Goal: Book appointment/travel/reservation

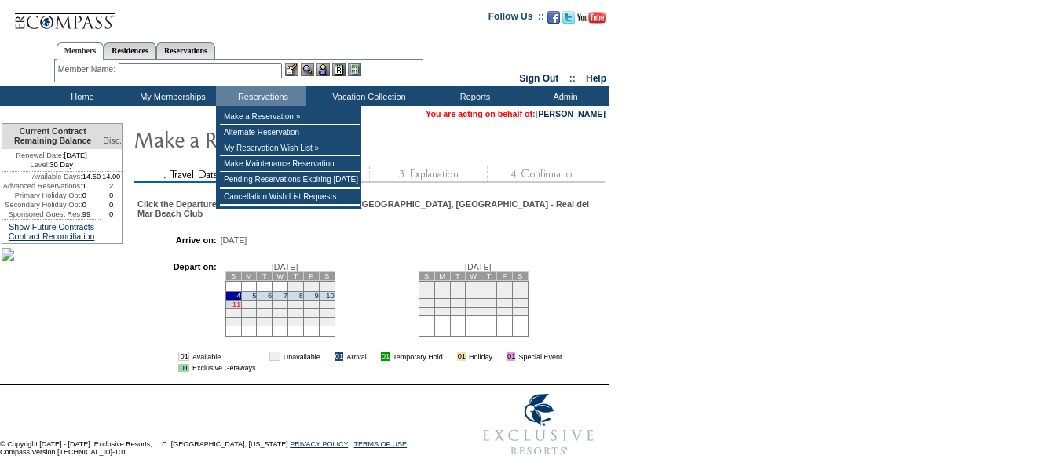
click at [240, 307] on link "11" at bounding box center [236, 305] width 8 height 8
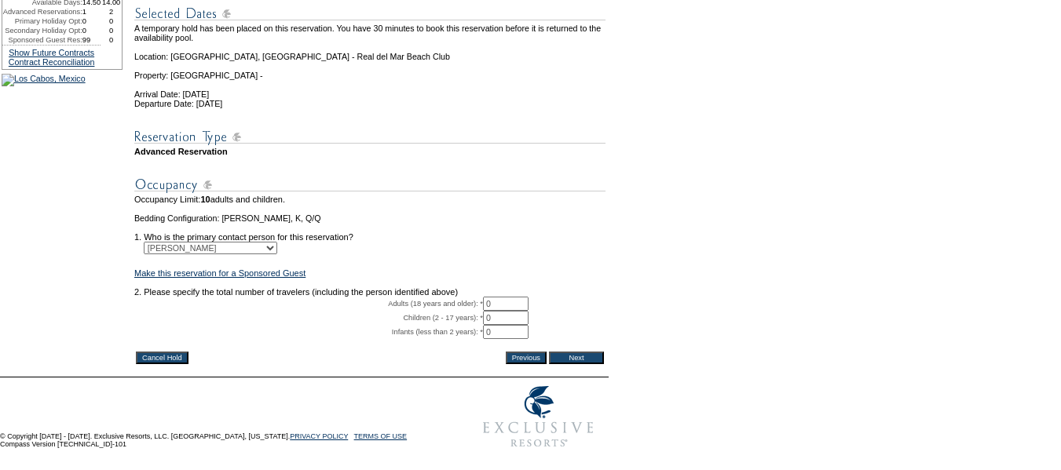
scroll to position [236, 0]
click at [510, 297] on input "0" at bounding box center [506, 304] width 46 height 14
type input "02"
click at [596, 352] on input "Next" at bounding box center [576, 358] width 55 height 13
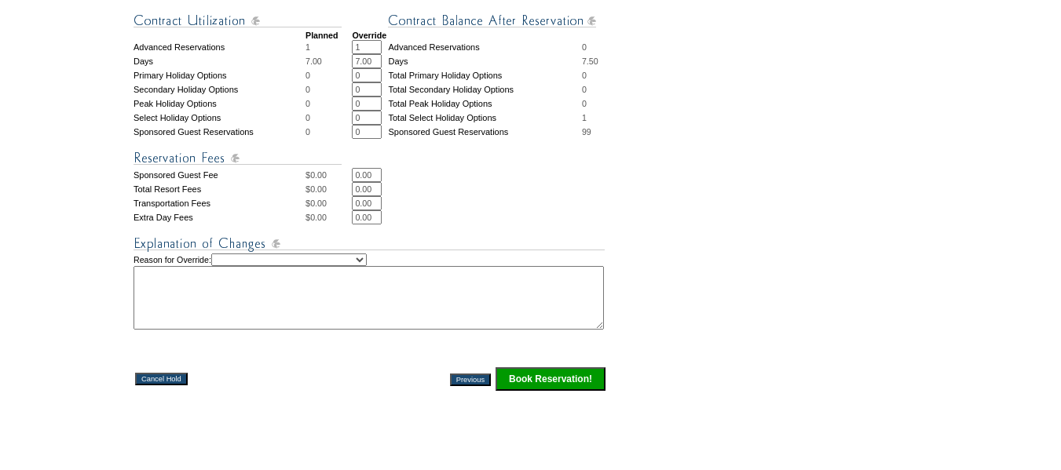
scroll to position [707, 0]
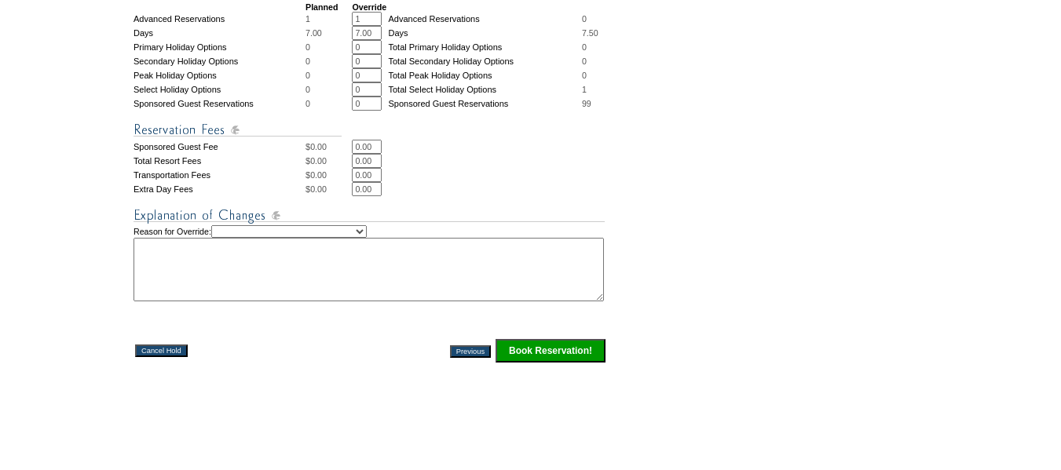
click at [565, 363] on input "Book Reservation!" at bounding box center [550, 351] width 110 height 24
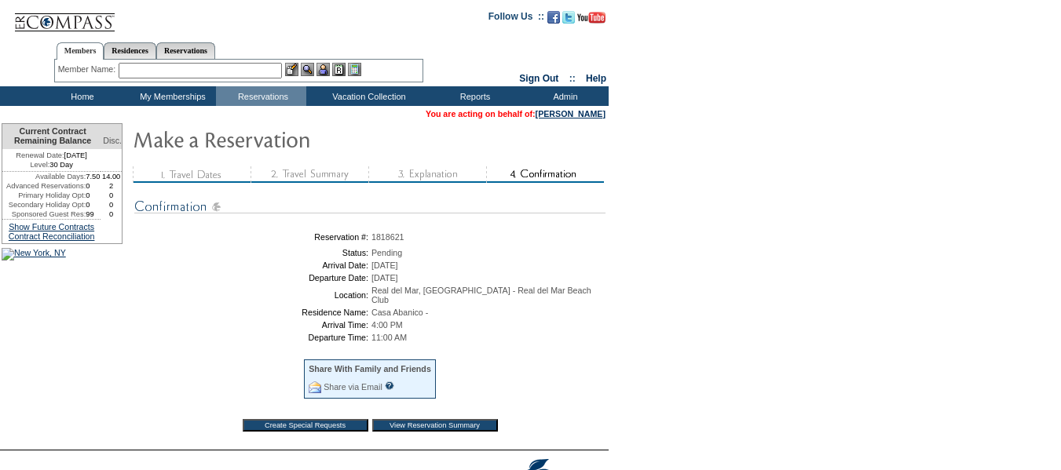
click at [470, 425] on input "View Reservation Summary" at bounding box center [435, 425] width 126 height 13
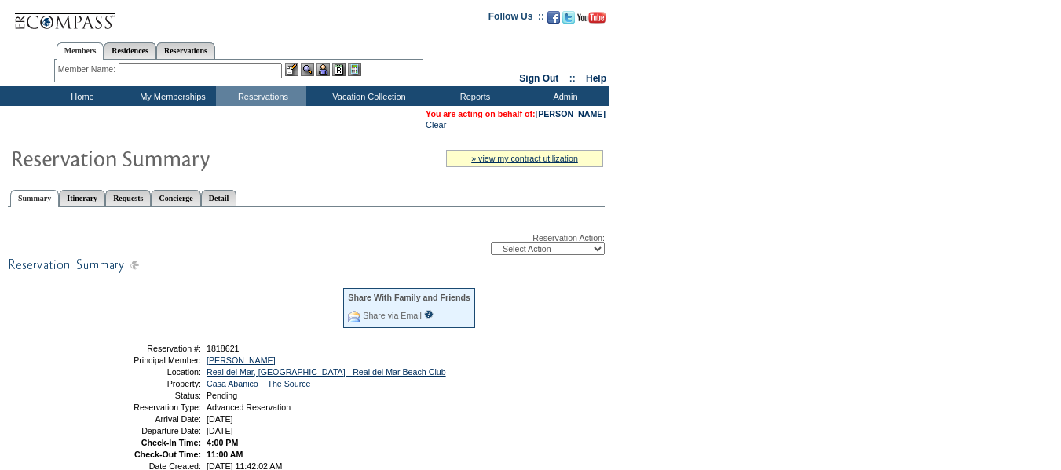
click at [579, 251] on select "-- Select Action -- Modify Reservation Dates Modify Reservation Cost Modify Occ…" at bounding box center [548, 249] width 114 height 13
select select "ConfirmRes"
click at [491, 246] on select "-- Select Action -- Modify Reservation Dates Modify Reservation Cost Modify Occ…" at bounding box center [548, 249] width 114 height 13
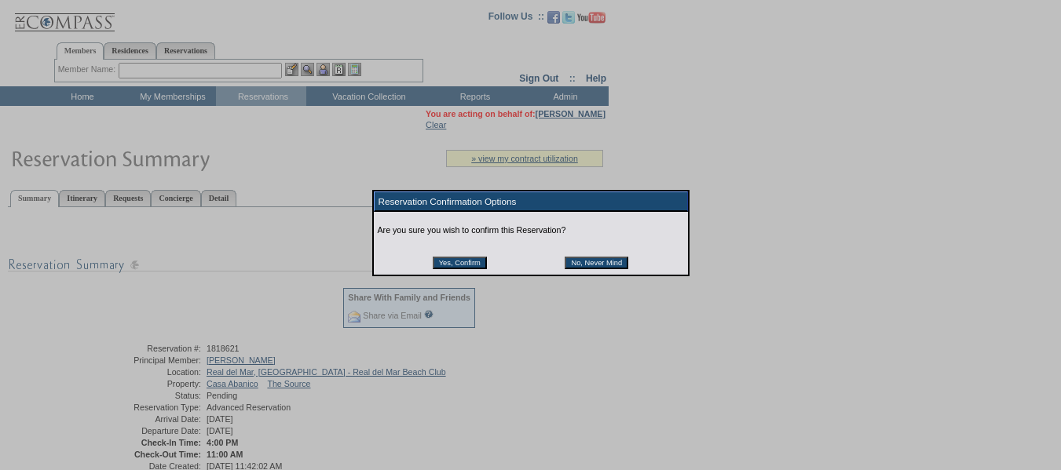
click at [481, 269] on input "Yes, Confirm" at bounding box center [460, 263] width 54 height 13
